Goal: Task Accomplishment & Management: Manage account settings

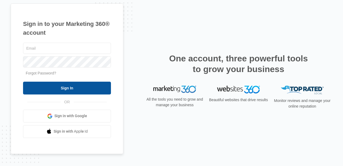
type input "[PERSON_NAME][EMAIL_ADDRESS][PERSON_NAME][DOMAIN_NAME]"
click at [65, 84] on input "Sign In" at bounding box center [67, 88] width 88 height 13
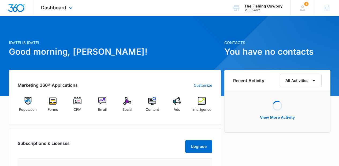
drag, startPoint x: 74, startPoint y: 13, endPoint x: 178, endPoint y: 13, distance: 104.1
click at [83, 13] on div "Dashboard Apps Reputation Forms CRM Email Social Content Ads Intelligence Files…" at bounding box center [169, 8] width 339 height 16
click at [250, 9] on div "M335462" at bounding box center [263, 10] width 38 height 4
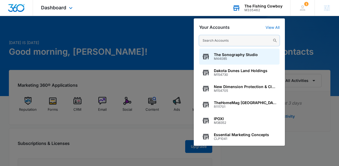
click at [238, 40] on input "text" at bounding box center [239, 40] width 80 height 11
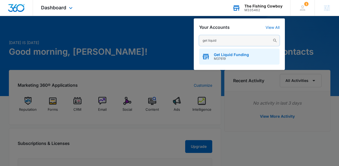
type input "get liquid"
click at [240, 52] on div "Get Liquid Funding M37619" at bounding box center [239, 57] width 80 height 16
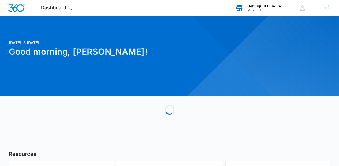
click at [62, 6] on span "Dashboard" at bounding box center [53, 8] width 25 height 6
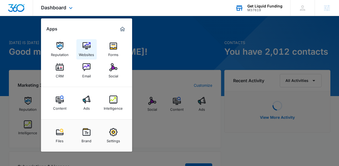
click at [85, 52] on div "Websites" at bounding box center [86, 53] width 15 height 7
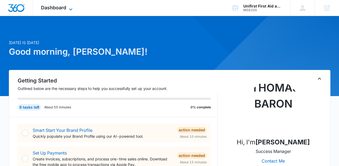
click at [69, 5] on div "Dashboard Apps Reputation Websites Forms CRM Email Social Shop Content Ads Inte…" at bounding box center [57, 8] width 49 height 16
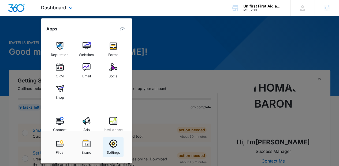
click at [117, 142] on link "Settings" at bounding box center [113, 147] width 20 height 20
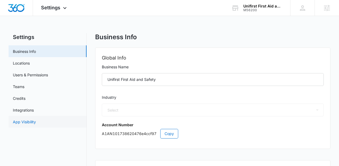
select select "34"
select select "US"
select select "America/New_York"
click at [36, 119] on link "App Visibility" at bounding box center [24, 122] width 23 height 6
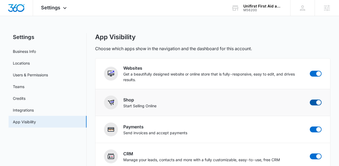
click at [314, 102] on span at bounding box center [315, 103] width 12 height 6
click at [309, 100] on input "checkbox" at bounding box center [309, 100] width 0 height 0
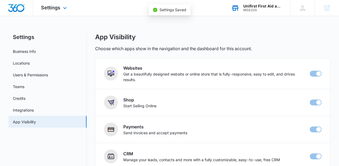
checkbox input "false"
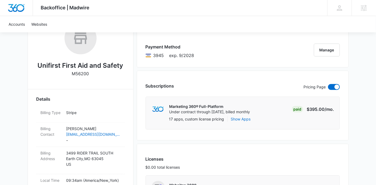
scroll to position [87, 0]
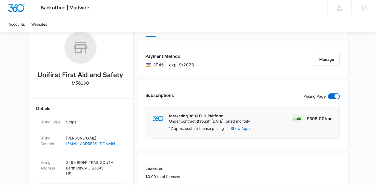
click at [280, 71] on div "Payment Method 3945 exp. 9/2028 Manage" at bounding box center [243, 59] width 212 height 36
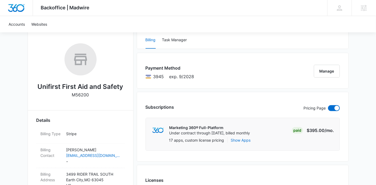
scroll to position [63, 0]
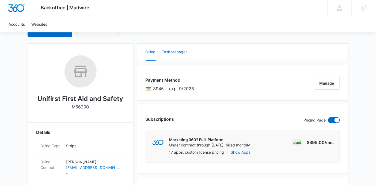
click at [168, 52] on button "Task Manager" at bounding box center [174, 52] width 25 height 17
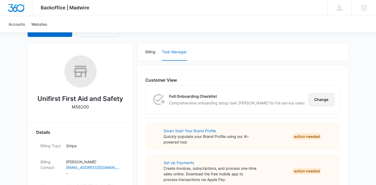
click at [326, 95] on button "Change" at bounding box center [321, 99] width 25 height 13
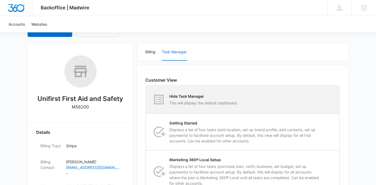
click at [302, 105] on div "Hide Task Manager This will display the default dashboard." at bounding box center [242, 100] width 193 height 28
click at [146, 100] on input "Hide Task Manager This will display the default dashboard." at bounding box center [146, 100] width 0 height 0
radio input "true"
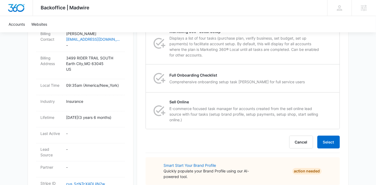
scroll to position [192, 0]
click at [332, 135] on div "Cancel Select" at bounding box center [243, 141] width 194 height 13
click at [333, 142] on button "Select" at bounding box center [328, 141] width 22 height 13
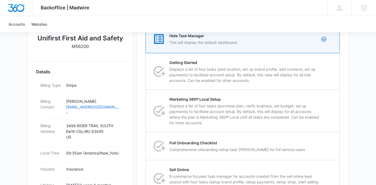
scroll to position [107, 0]
